Goal: Task Accomplishment & Management: Complete application form

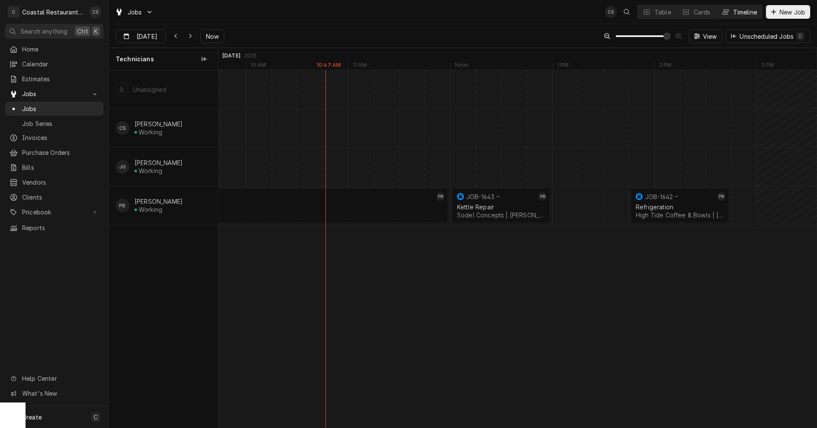
scroll to position [0, 11836]
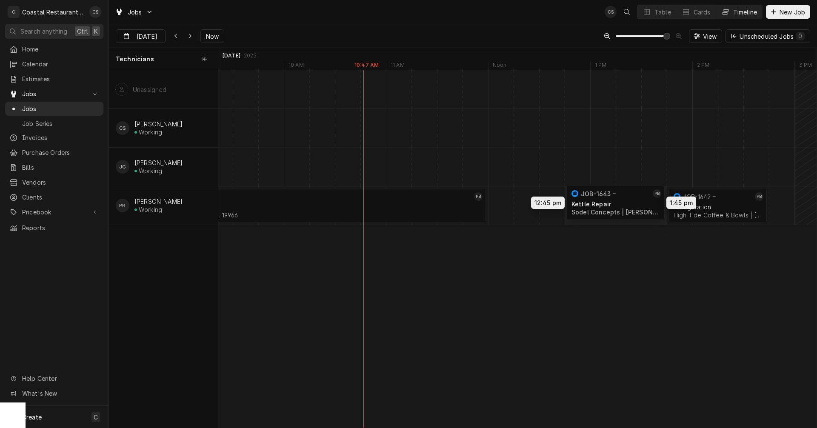
drag, startPoint x: 534, startPoint y: 206, endPoint x: 609, endPoint y: 203, distance: 75.4
click at [609, 203] on div "8:00 AM 12:00 PM JOB-1630 PB Ice Machine Highwater Managment | Millsboro, 19966…" at bounding box center [517, 249] width 599 height 358
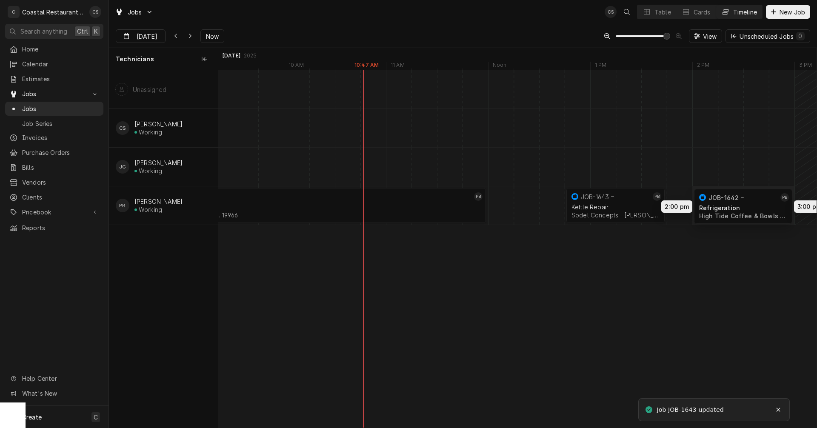
drag, startPoint x: 715, startPoint y: 203, endPoint x: 744, endPoint y: 203, distance: 29.4
click at [744, 203] on div "8:00 AM 12:00 PM JOB-1630 PB Ice Machine Highwater Managment | Millsboro, 19966…" at bounding box center [517, 249] width 599 height 358
drag, startPoint x: 633, startPoint y: 205, endPoint x: 651, endPoint y: 206, distance: 17.5
click at [651, 206] on div "8:00 AM 12:00 PM JOB-1630 PB Ice Machine Highwater Managment | Millsboro, 19966…" at bounding box center [517, 249] width 599 height 358
click at [501, 206] on div "Dynamic Content Wrapper" at bounding box center [692, 205] width 24621 height 38
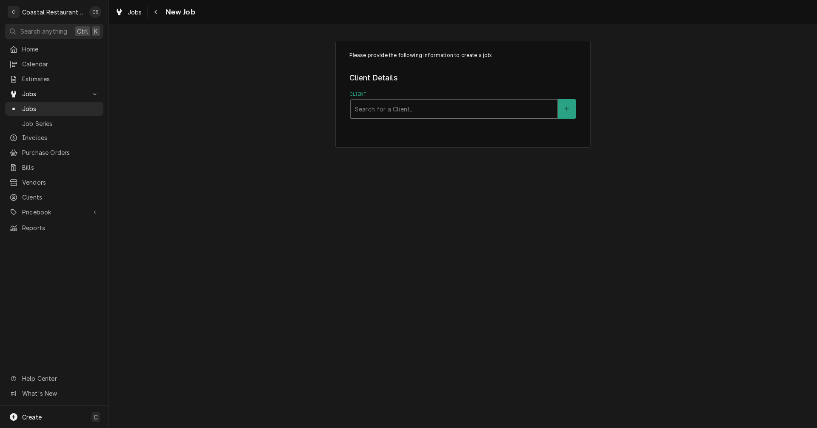
click at [380, 111] on div "Client" at bounding box center [454, 108] width 198 height 15
click at [416, 111] on div "Client" at bounding box center [454, 108] width 198 height 15
type input "T"
type input "Bay"
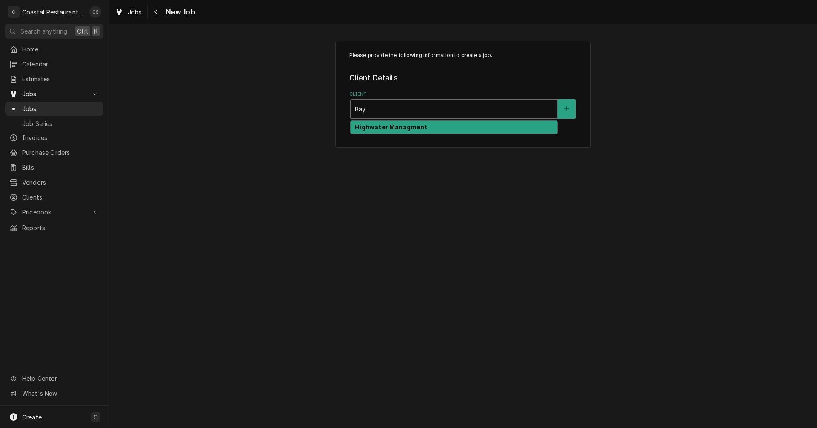
click at [419, 125] on strong "Highwater Managment" at bounding box center [391, 126] width 72 height 7
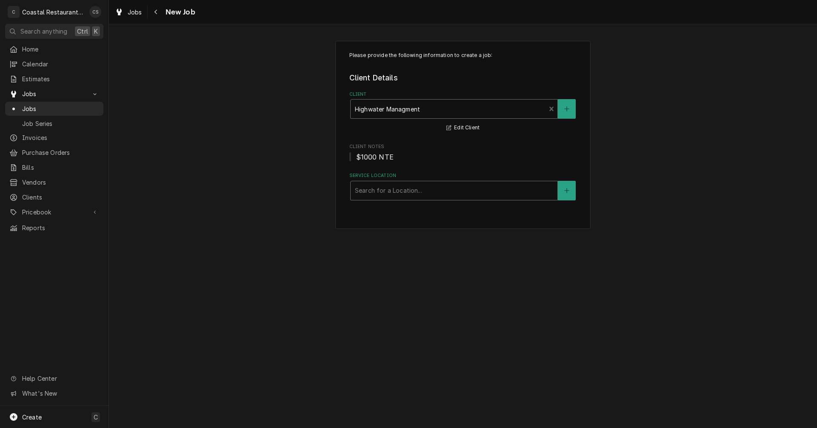
click at [399, 190] on div "Service Location" at bounding box center [454, 190] width 198 height 15
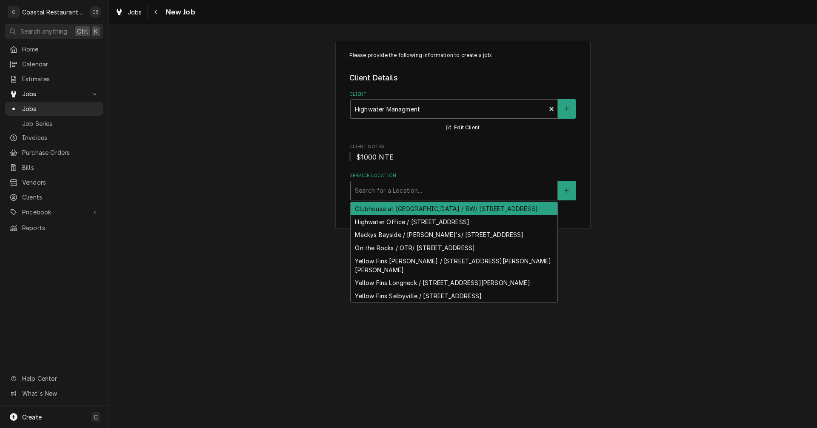
click at [391, 211] on div "Clubhouse at [GEOGRAPHIC_DATA] / BW/ [STREET_ADDRESS]" at bounding box center [454, 208] width 207 height 13
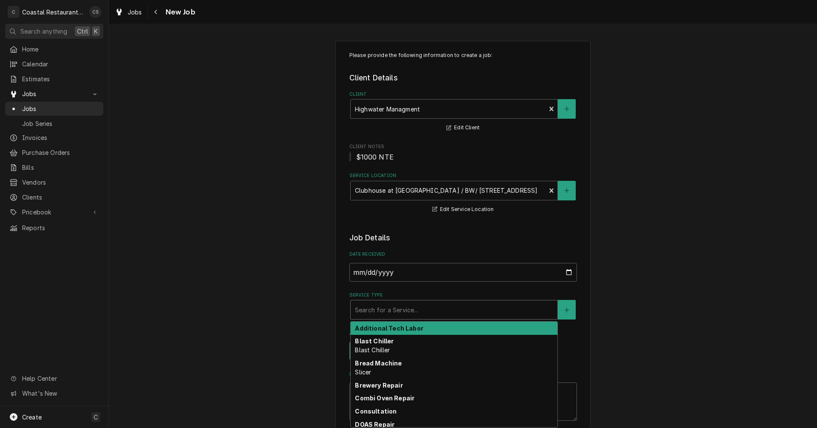
click at [392, 310] on div "Service Type" at bounding box center [454, 309] width 198 height 15
type textarea "x"
type input "W"
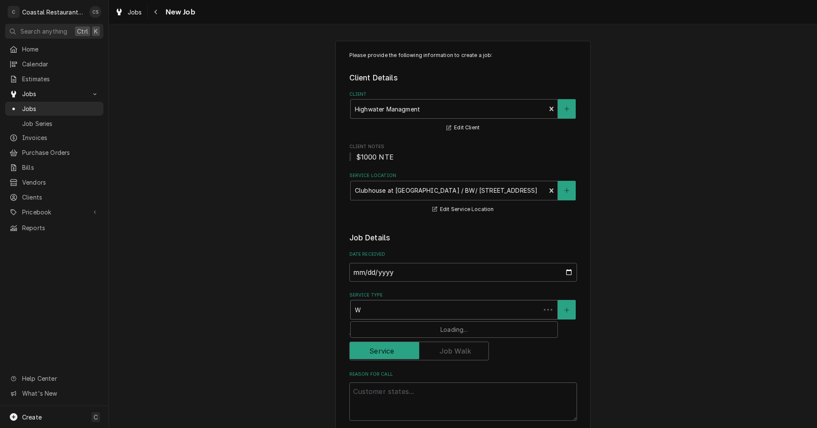
type textarea "x"
type input "Wa"
type textarea "x"
type input "Wal"
type textarea "x"
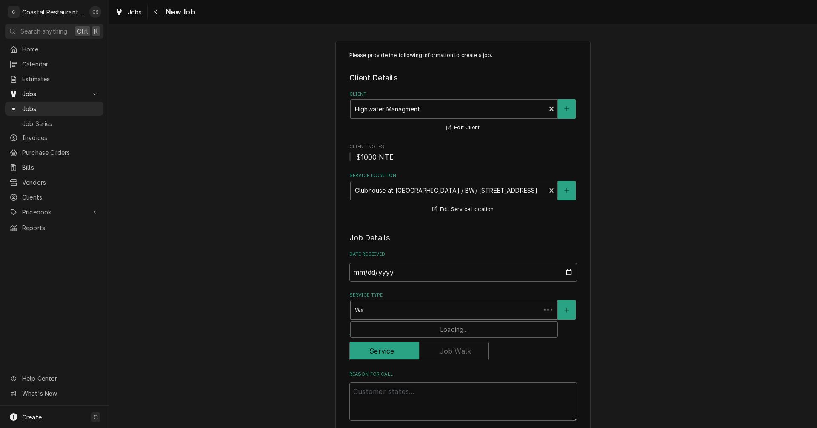
type input "Walk"
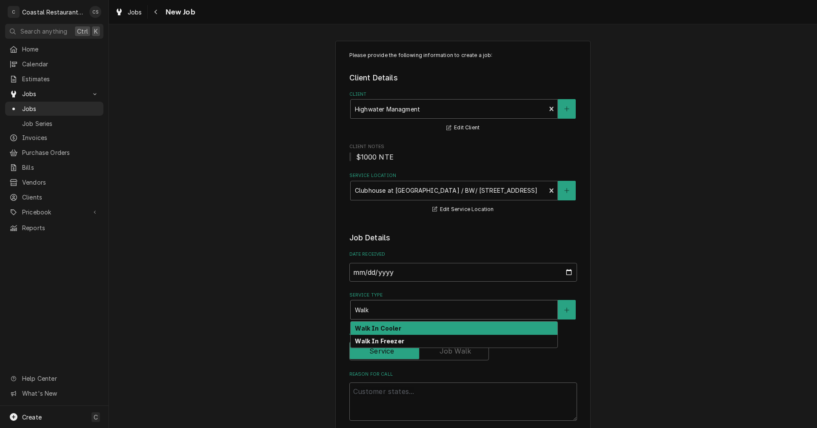
click at [389, 329] on strong "Walk In Cooler" at bounding box center [378, 328] width 46 height 7
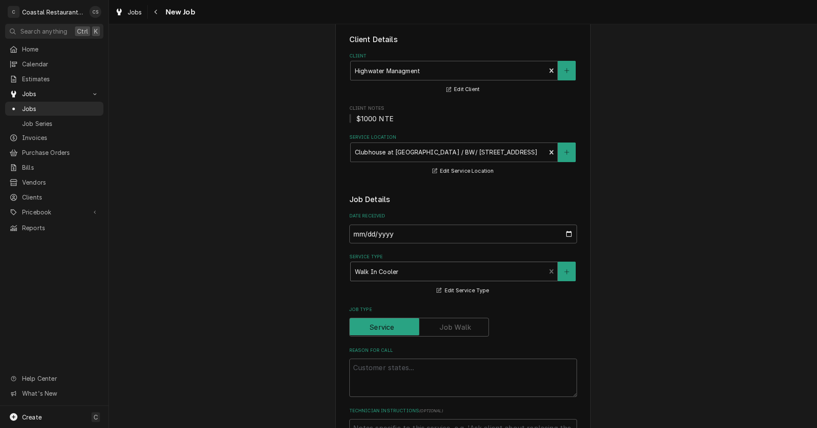
scroll to position [85, 0]
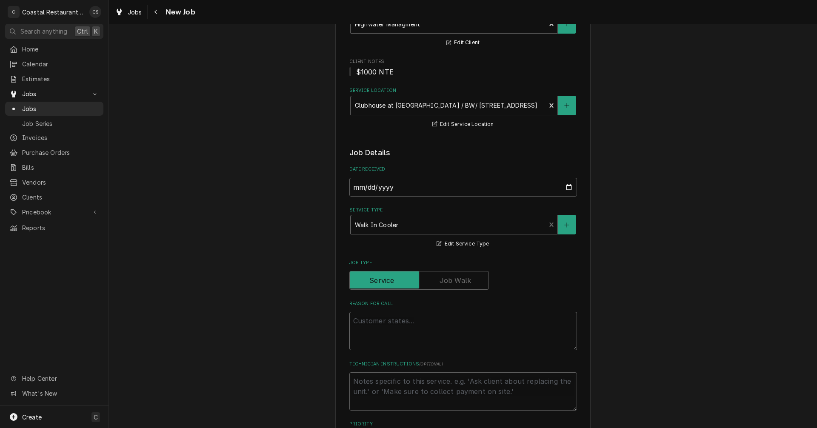
click at [384, 323] on textarea "Reason For Call" at bounding box center [463, 331] width 228 height 38
click at [376, 321] on textarea "Reason For Call" at bounding box center [463, 331] width 228 height 38
paste textarea "Work Order ID: 2595"
type textarea "x"
type textarea "Work Order ID: 2595"
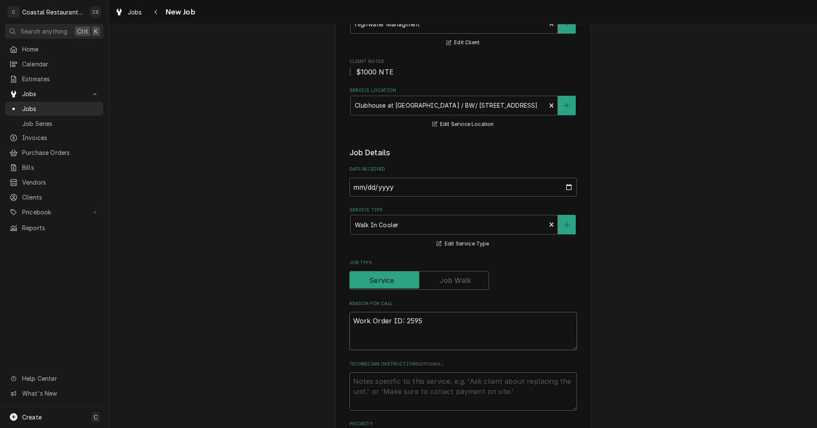
type textarea "x"
type textarea "Work Order ID: 2595"
type textarea "x"
type textarea "Work Order ID: 2595"
click at [433, 324] on textarea "Work Order ID: 2595" at bounding box center [463, 331] width 228 height 38
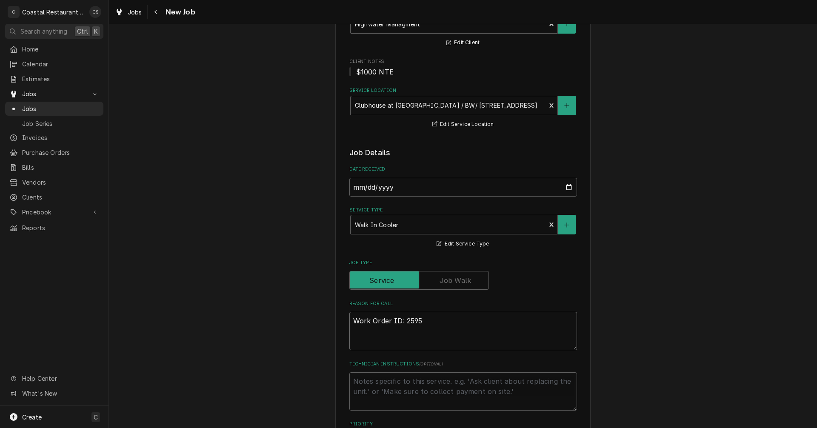
paste textarea "floral cooler is reading 48 degrees. We have three weddings this weekend :/"
type textarea "x"
type textarea "Work Order ID: 2595 floral cooler is reading 48 degrees. We have three weddings…"
type textarea "x"
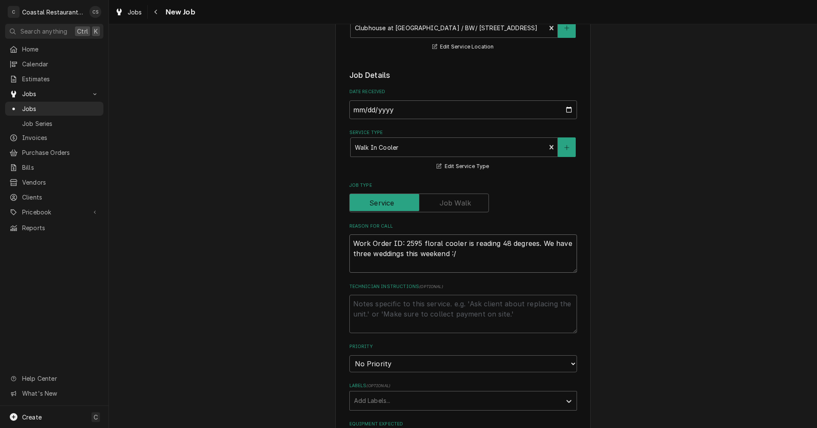
scroll to position [170, 0]
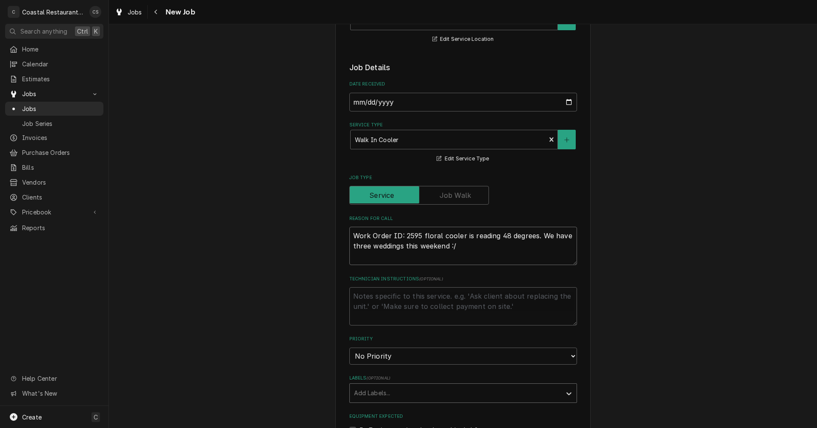
type textarea "Work Order ID: 2595 floral cooler is reading 48 degrees. We have three weddings…"
click at [375, 391] on div "Labels" at bounding box center [455, 393] width 203 height 15
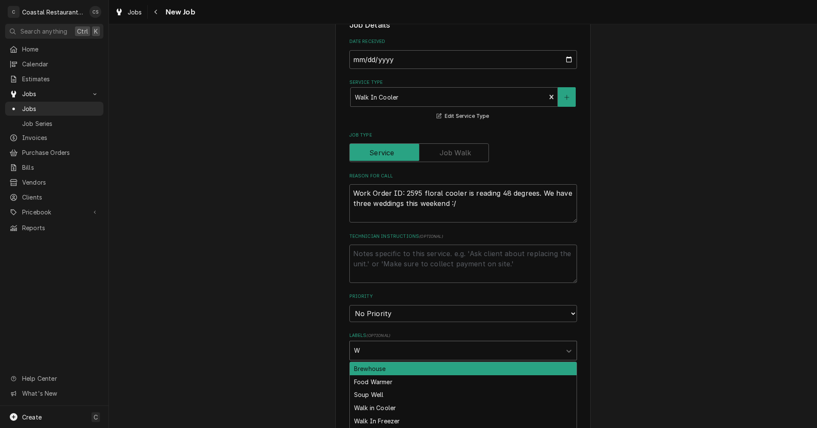
scroll to position [0, 0]
type input "Walk"
click at [377, 369] on div "Walk in Cooler" at bounding box center [463, 368] width 227 height 13
type textarea "x"
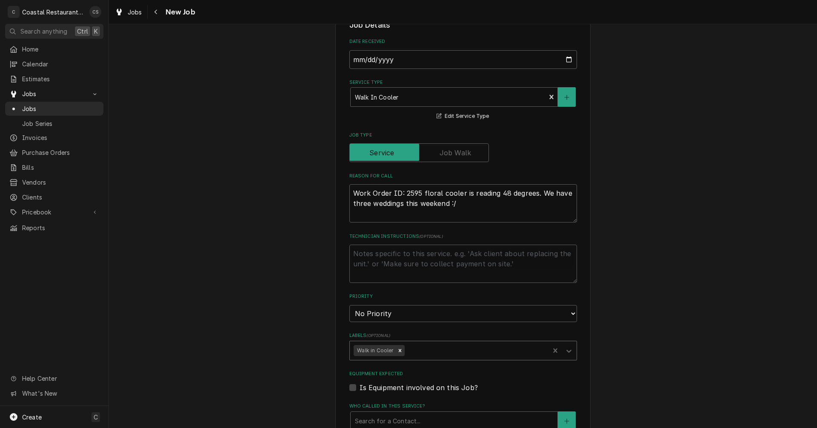
scroll to position [255, 0]
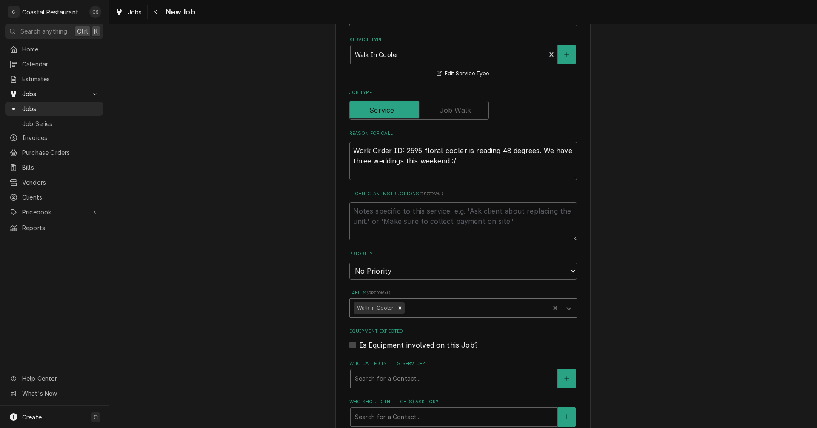
click at [377, 378] on div "Who called in this service?" at bounding box center [454, 378] width 198 height 15
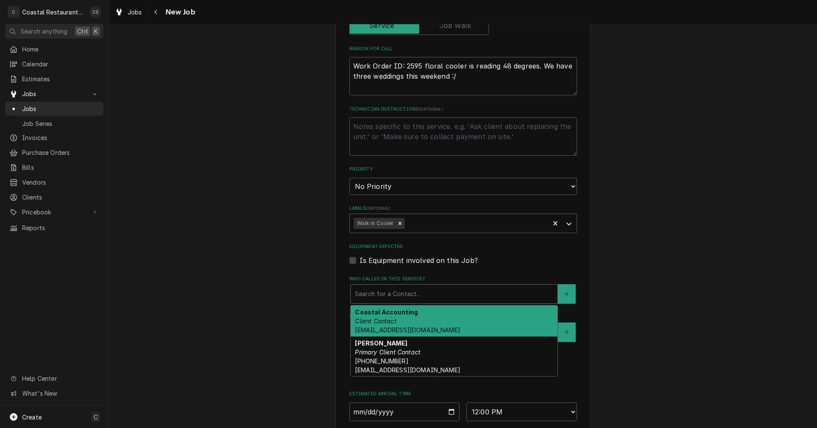
scroll to position [341, 0]
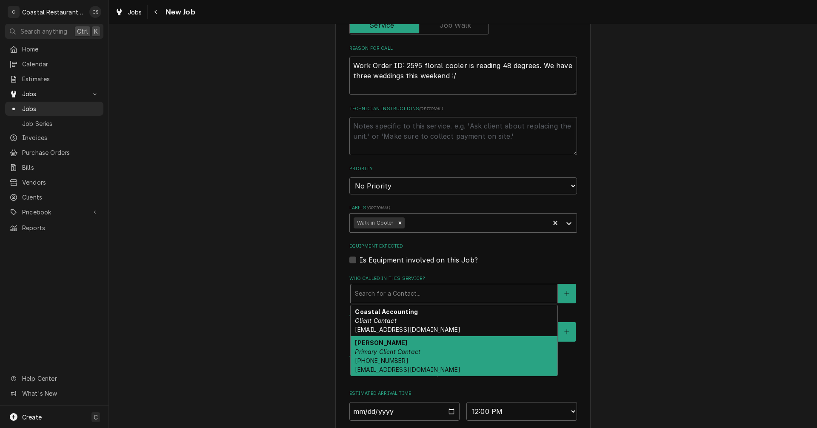
click at [374, 367] on span "[PHONE_NUMBER] [EMAIL_ADDRESS][DOMAIN_NAME]" at bounding box center [407, 365] width 105 height 16
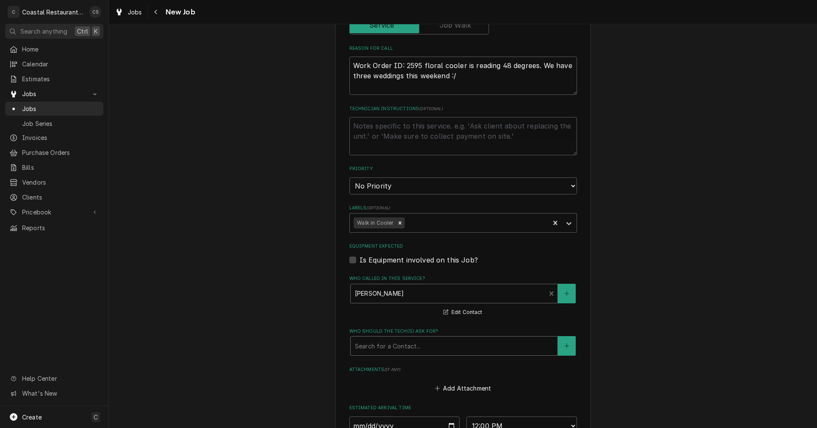
click at [387, 347] on div "Who should the tech(s) ask for?" at bounding box center [454, 345] width 198 height 15
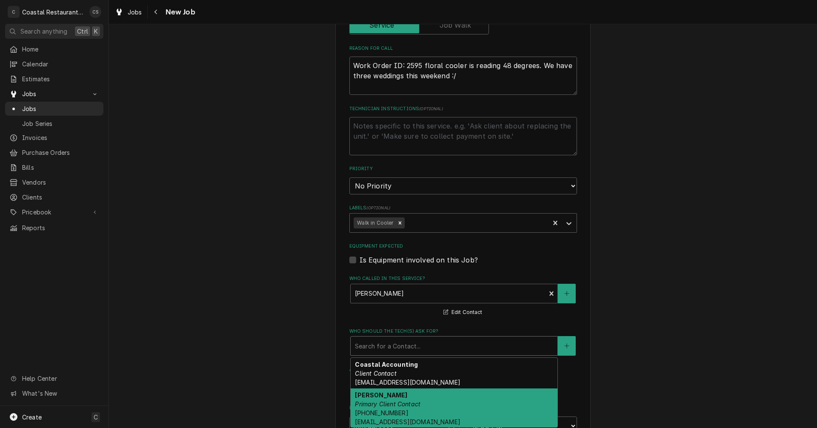
click at [393, 401] on em "Primary Client Contact" at bounding box center [388, 404] width 66 height 7
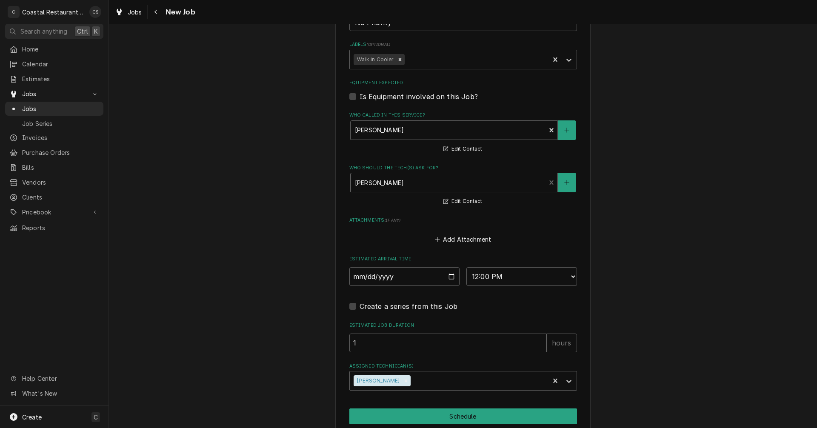
scroll to position [511, 0]
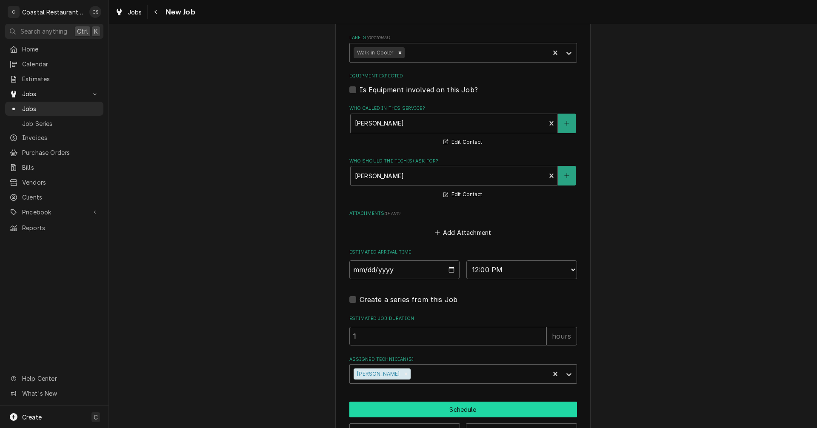
click at [450, 410] on button "Schedule" at bounding box center [463, 410] width 228 height 16
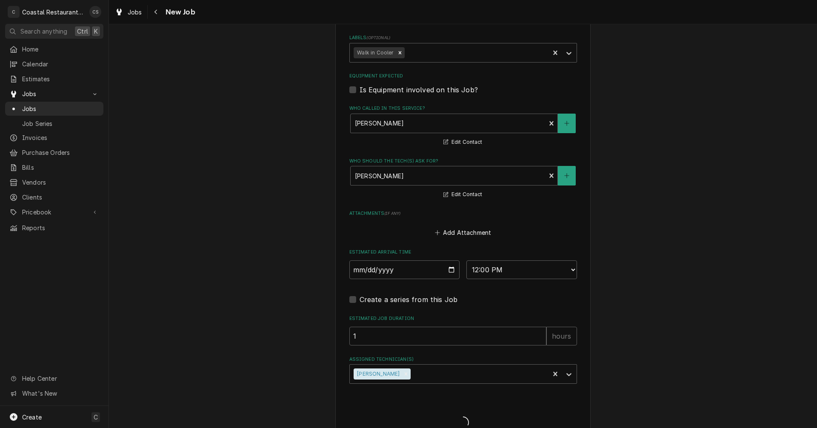
type textarea "x"
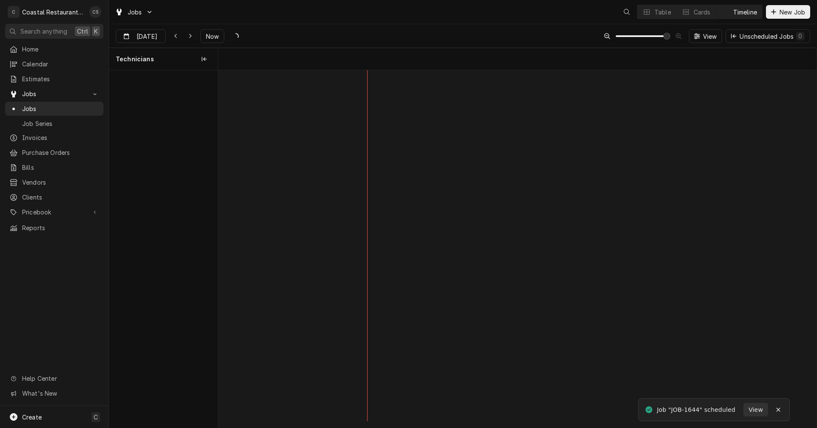
scroll to position [0, 11862]
